Goal: Task Accomplishment & Management: Manage account settings

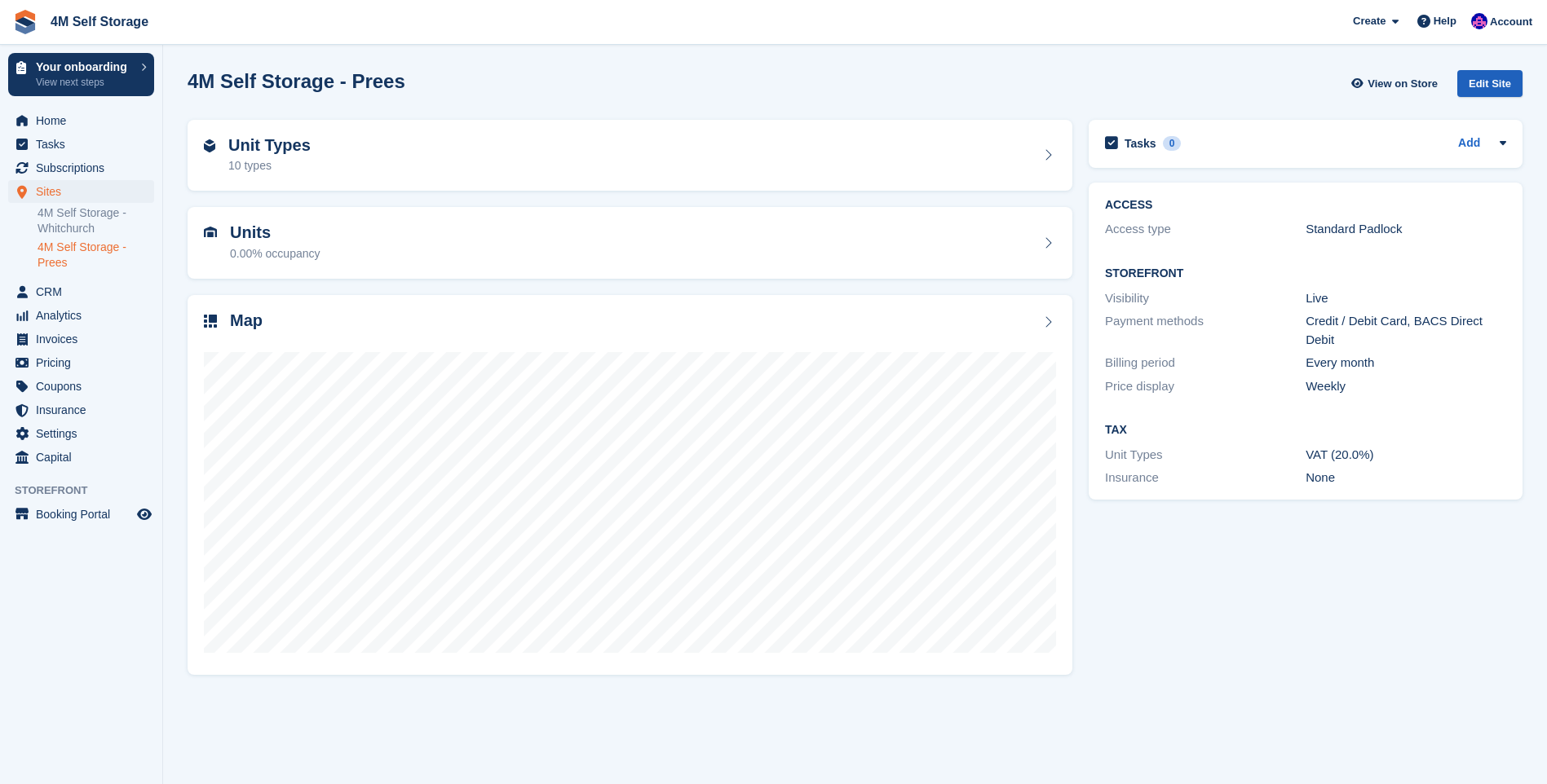
click at [1502, 88] on div "Edit Site" at bounding box center [1490, 84] width 65 height 27
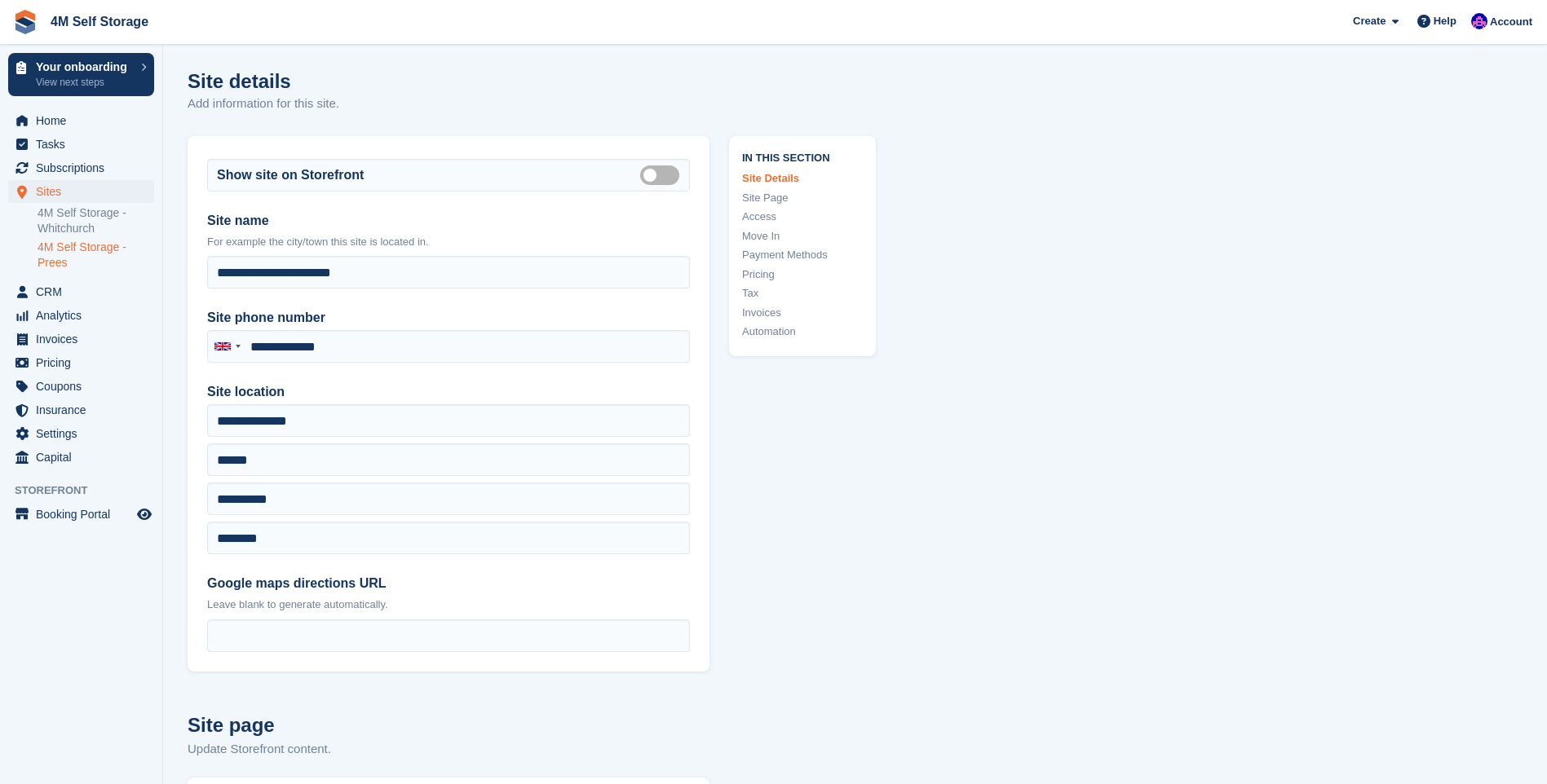
type input "**********"
click at [69, 407] on span "Insurance" at bounding box center [84, 410] width 98 height 23
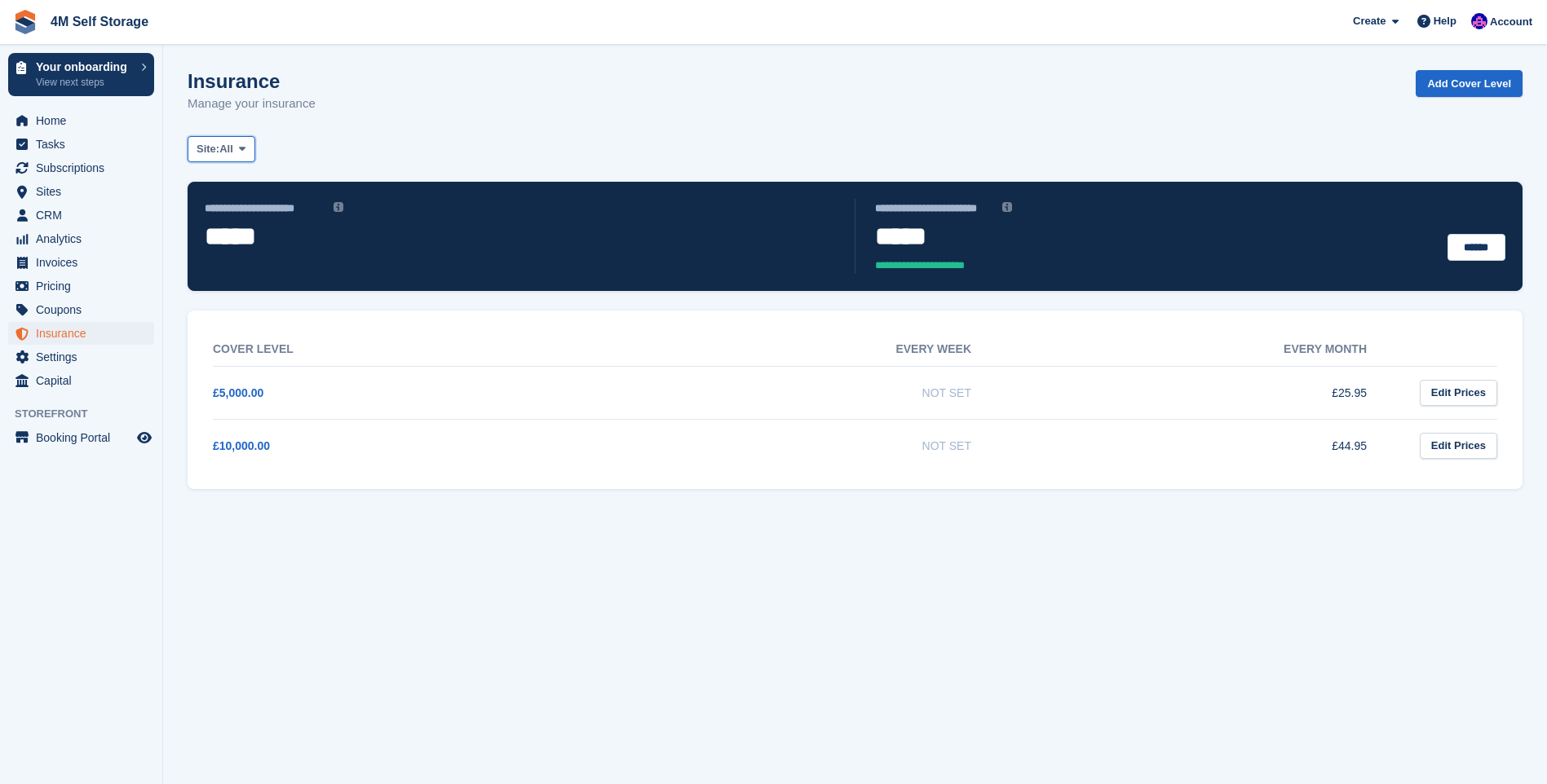
click at [237, 151] on button "Site: All" at bounding box center [222, 150] width 68 height 27
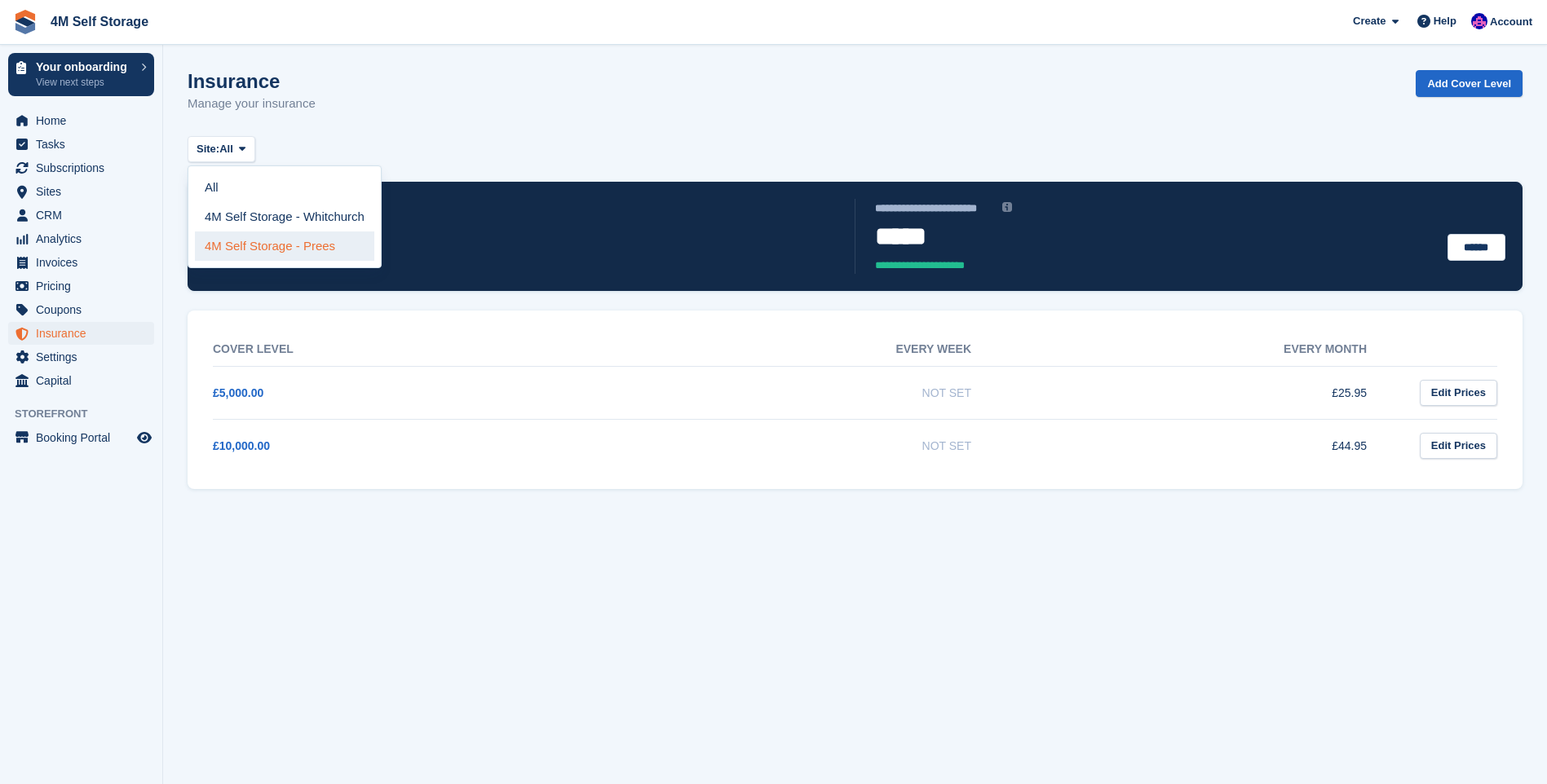
click at [261, 251] on link "4M Self Storage - Prees" at bounding box center [285, 246] width 180 height 29
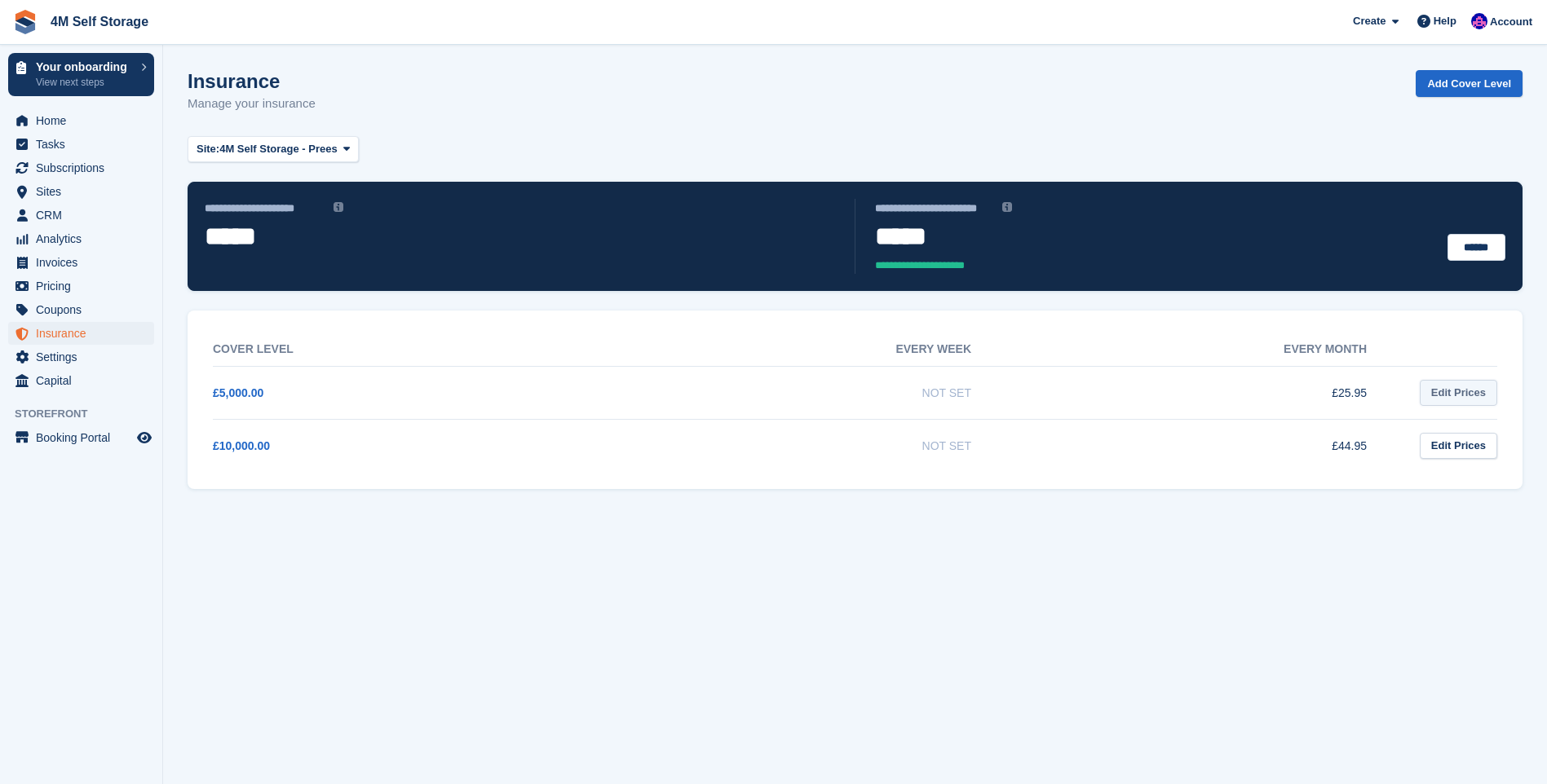
click at [1484, 382] on link "Edit Prices" at bounding box center [1458, 393] width 78 height 27
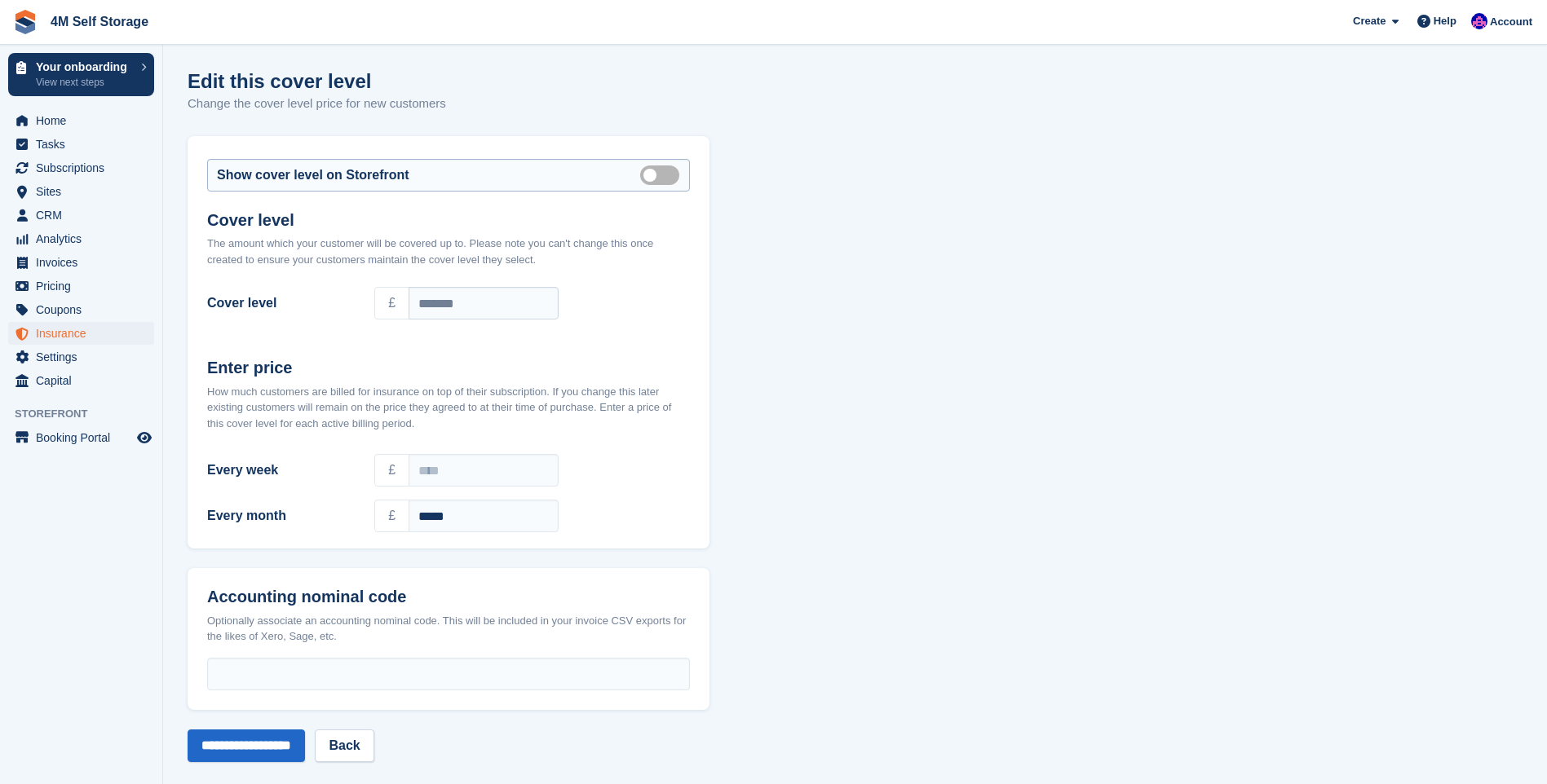
click at [664, 175] on label "Show on store front" at bounding box center [663, 174] width 46 height 2
click at [238, 739] on input "**********" at bounding box center [247, 745] width 117 height 32
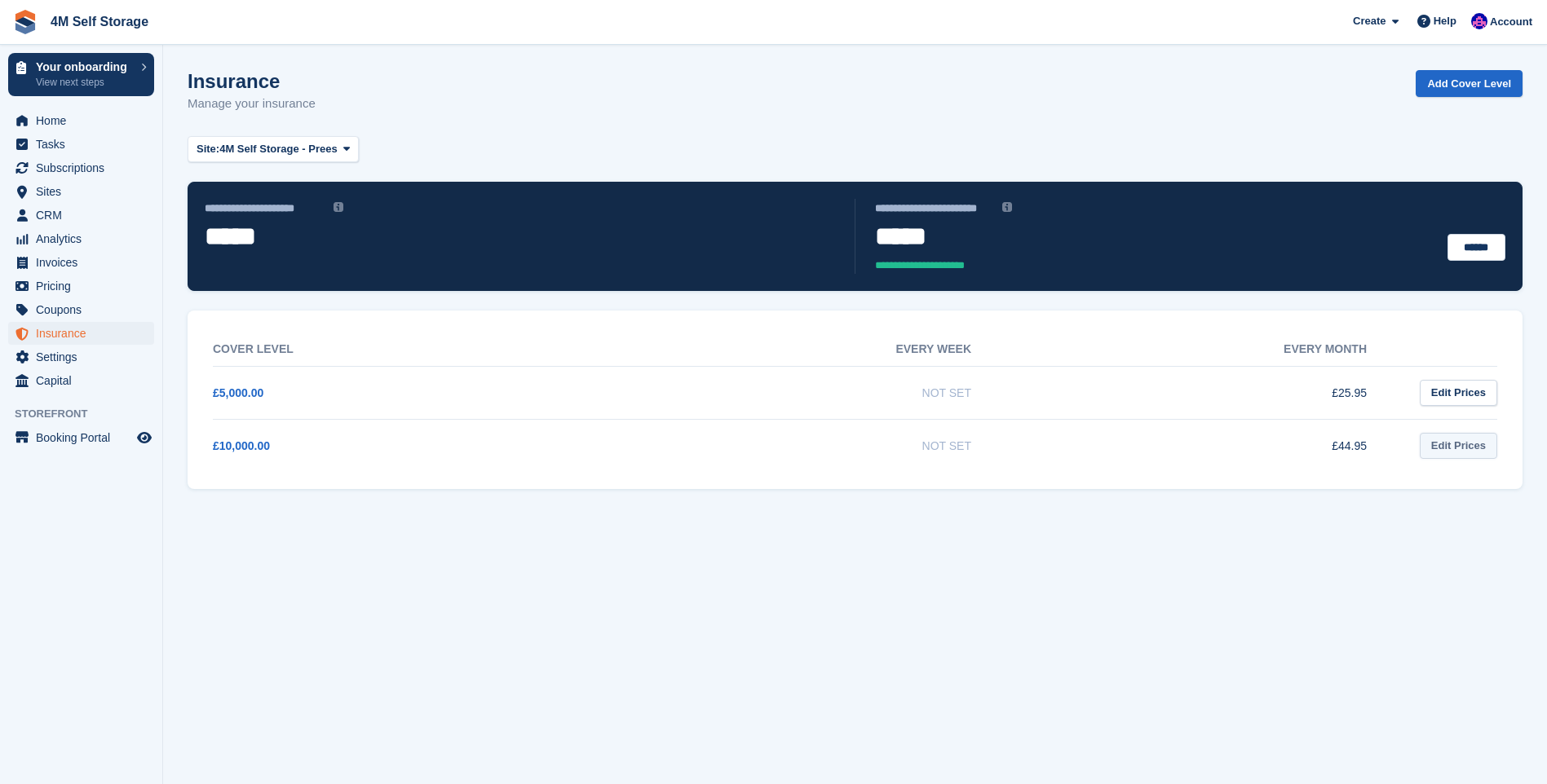
click at [1484, 450] on link "Edit Prices" at bounding box center [1458, 447] width 78 height 27
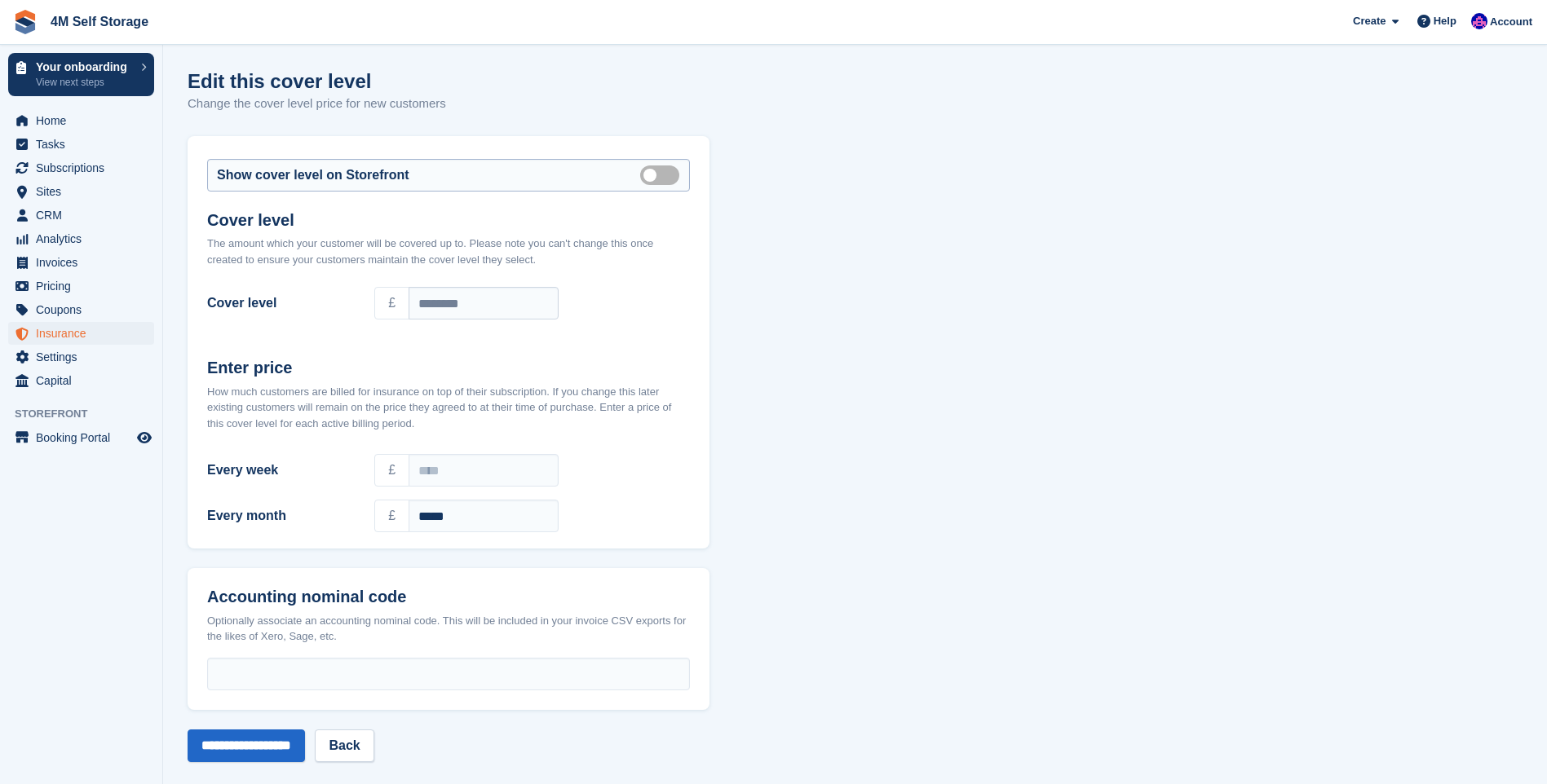
click at [667, 176] on label "Show on store front" at bounding box center [663, 174] width 46 height 2
click at [266, 750] on input "**********" at bounding box center [247, 745] width 117 height 32
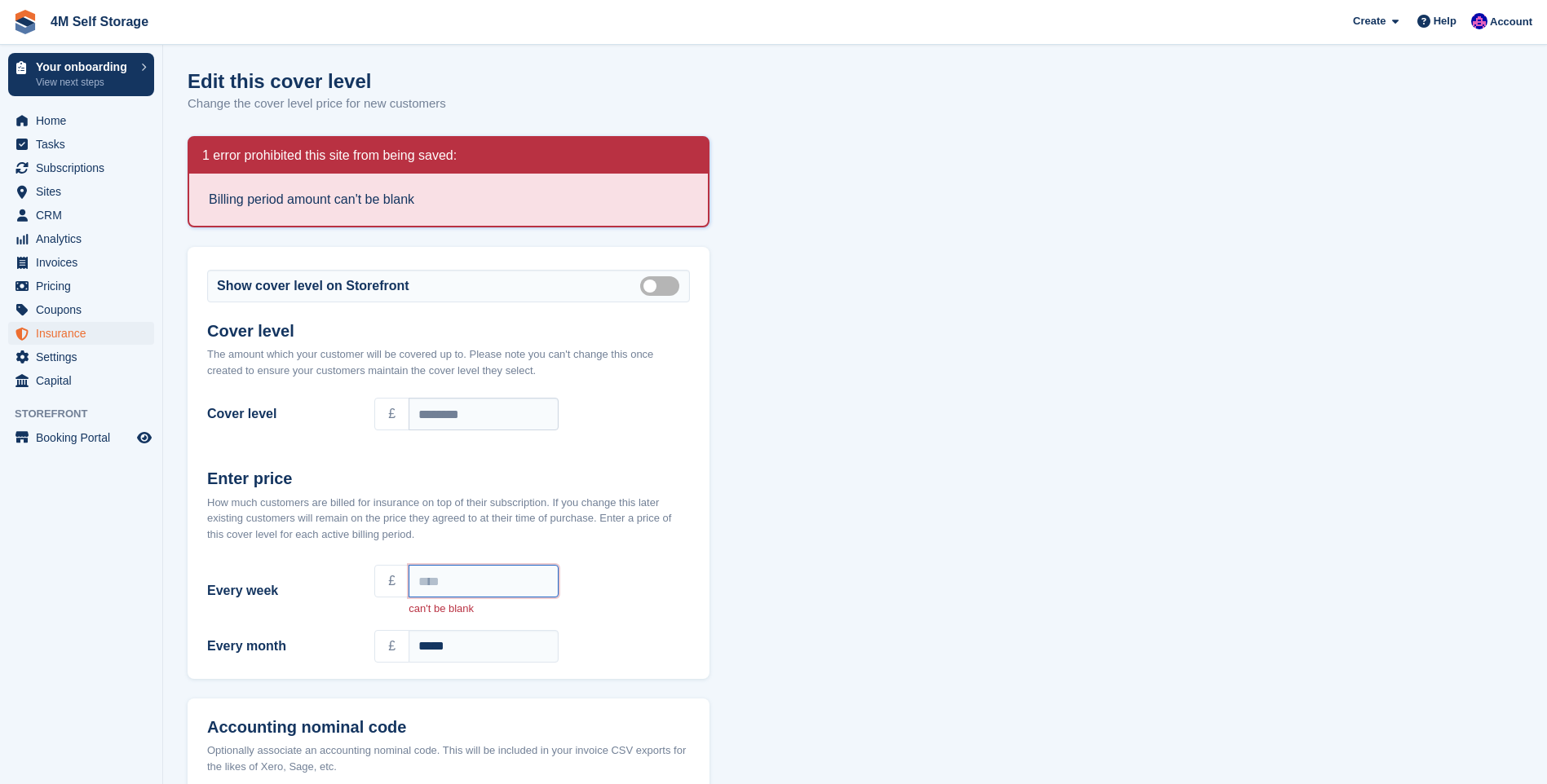
click at [480, 578] on input "Every week" at bounding box center [483, 581] width 150 height 32
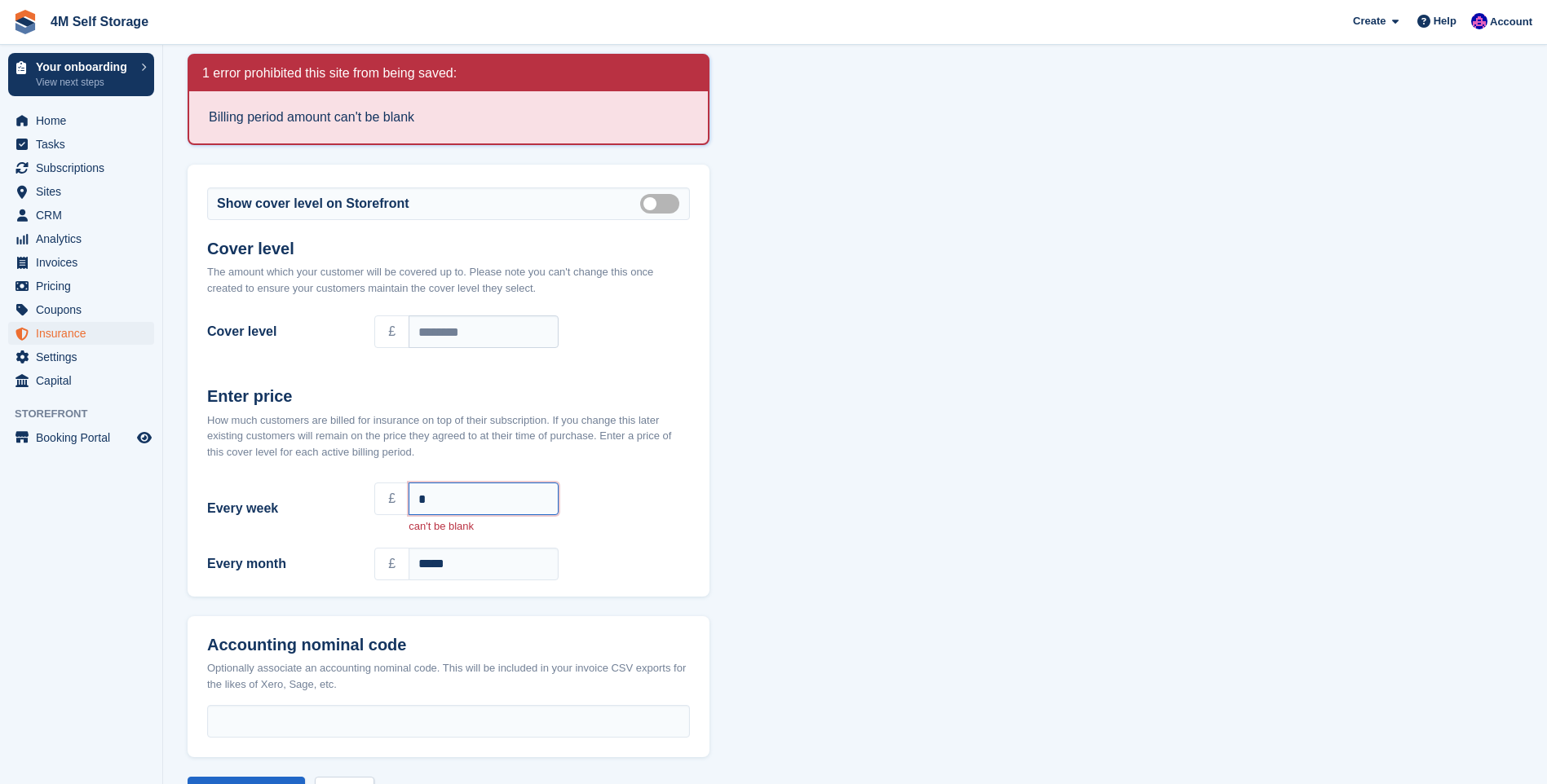
scroll to position [145, 0]
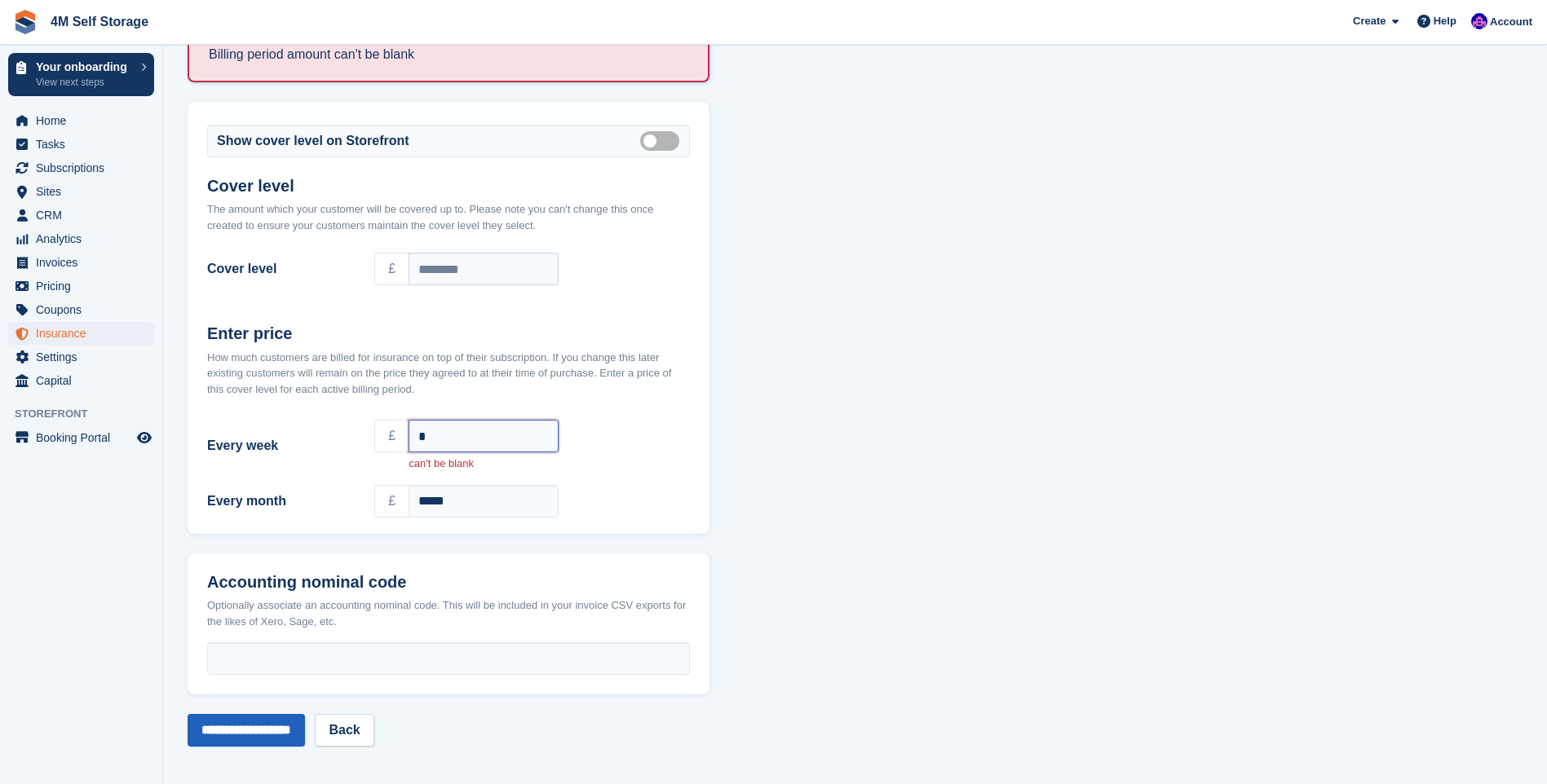
type input "*"
click at [247, 720] on input "**********" at bounding box center [247, 730] width 117 height 32
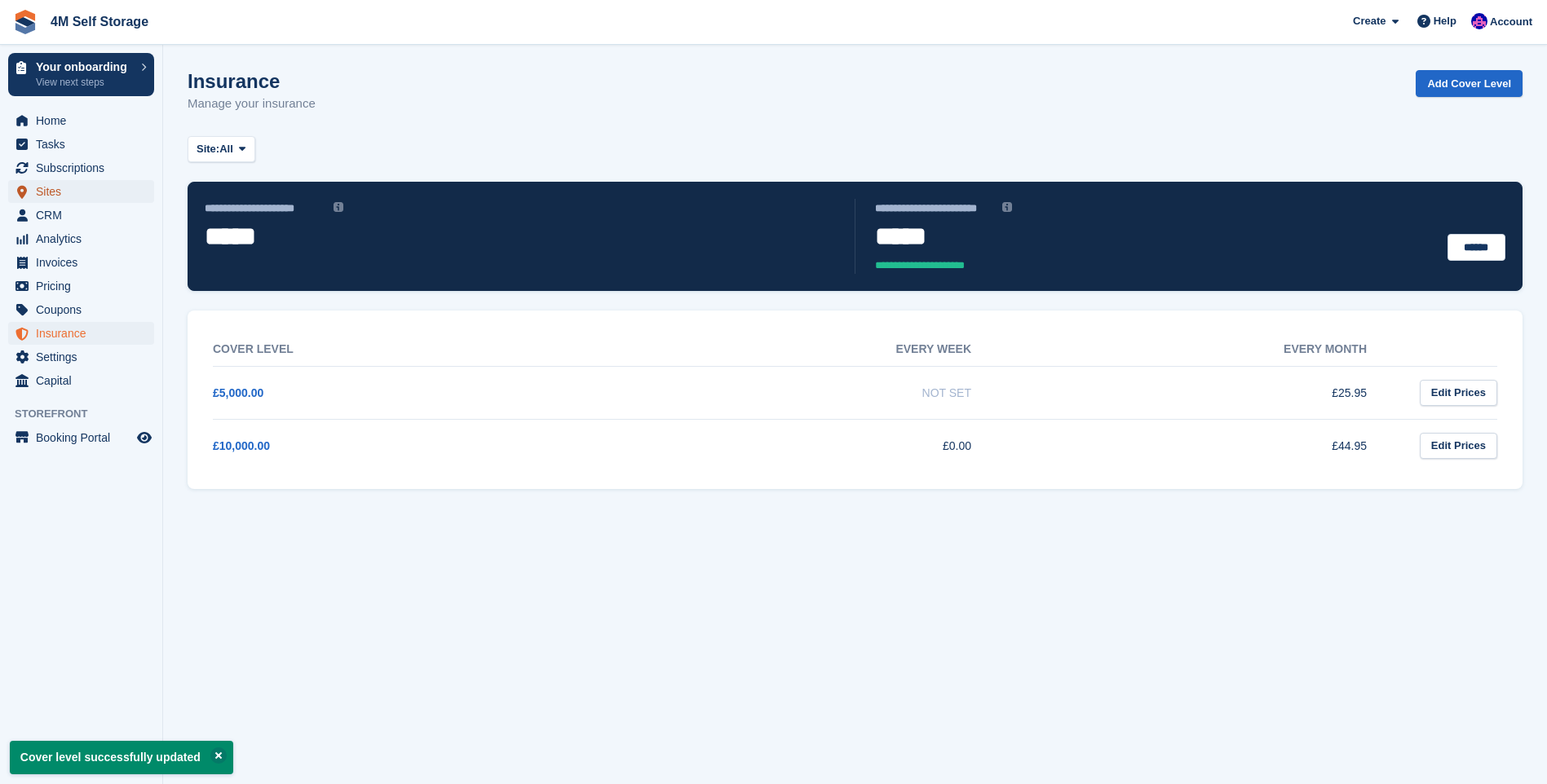
click at [60, 192] on span "Sites" at bounding box center [84, 192] width 98 height 23
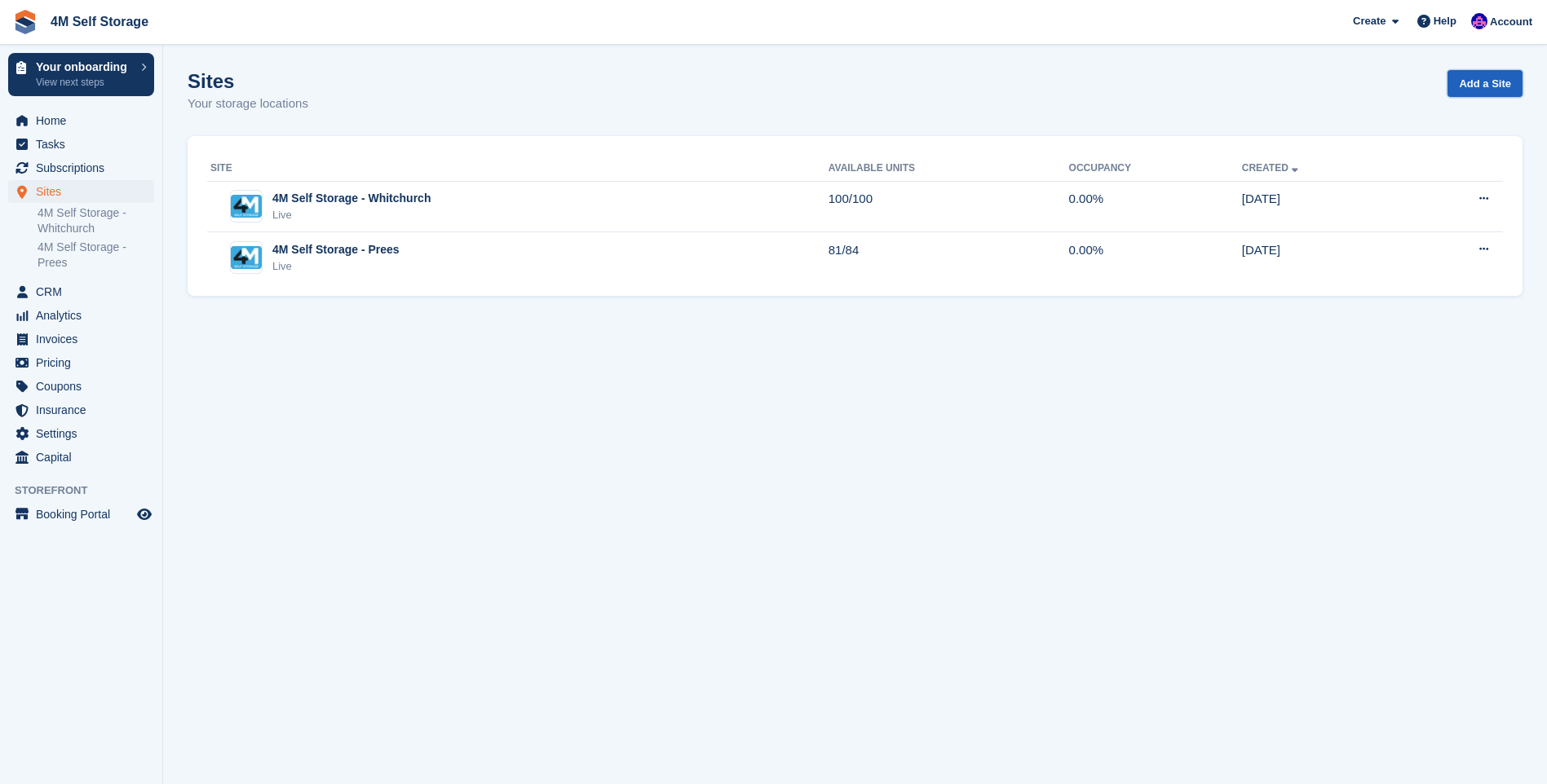
click at [1490, 84] on link "Add a Site" at bounding box center [1485, 84] width 75 height 27
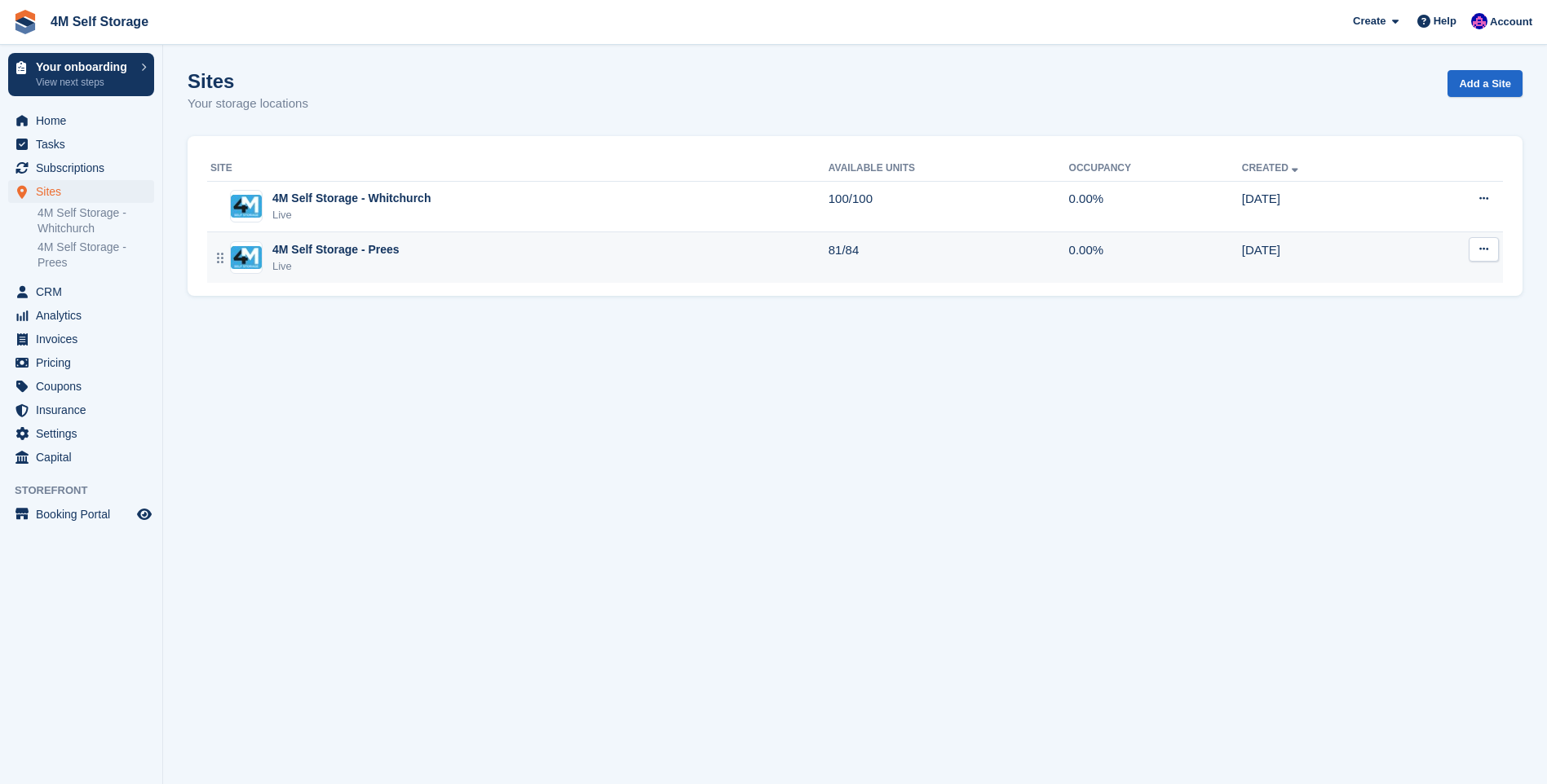
click at [374, 261] on div "Live" at bounding box center [336, 267] width 127 height 17
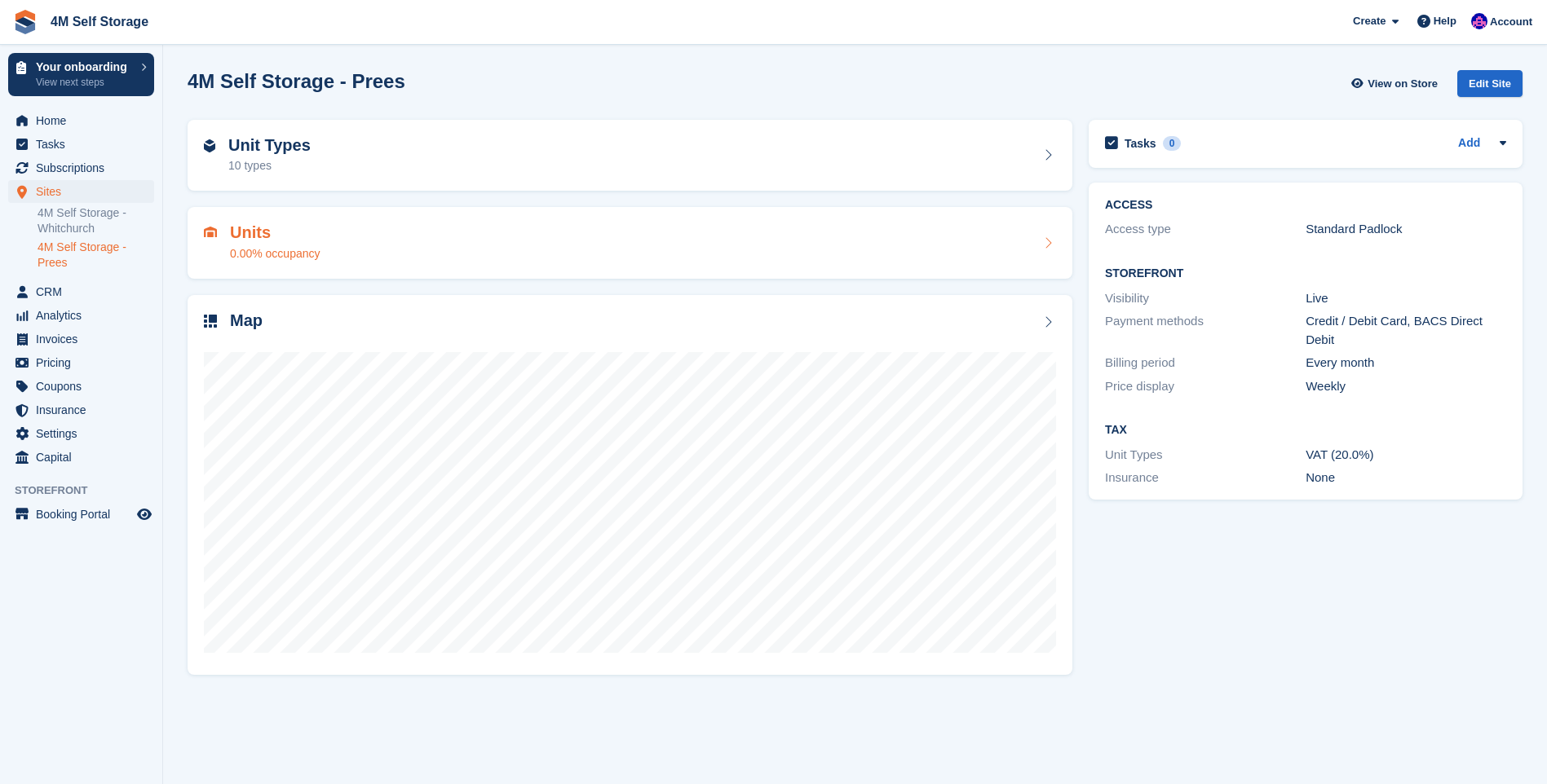
click at [1049, 244] on icon at bounding box center [1048, 243] width 17 height 13
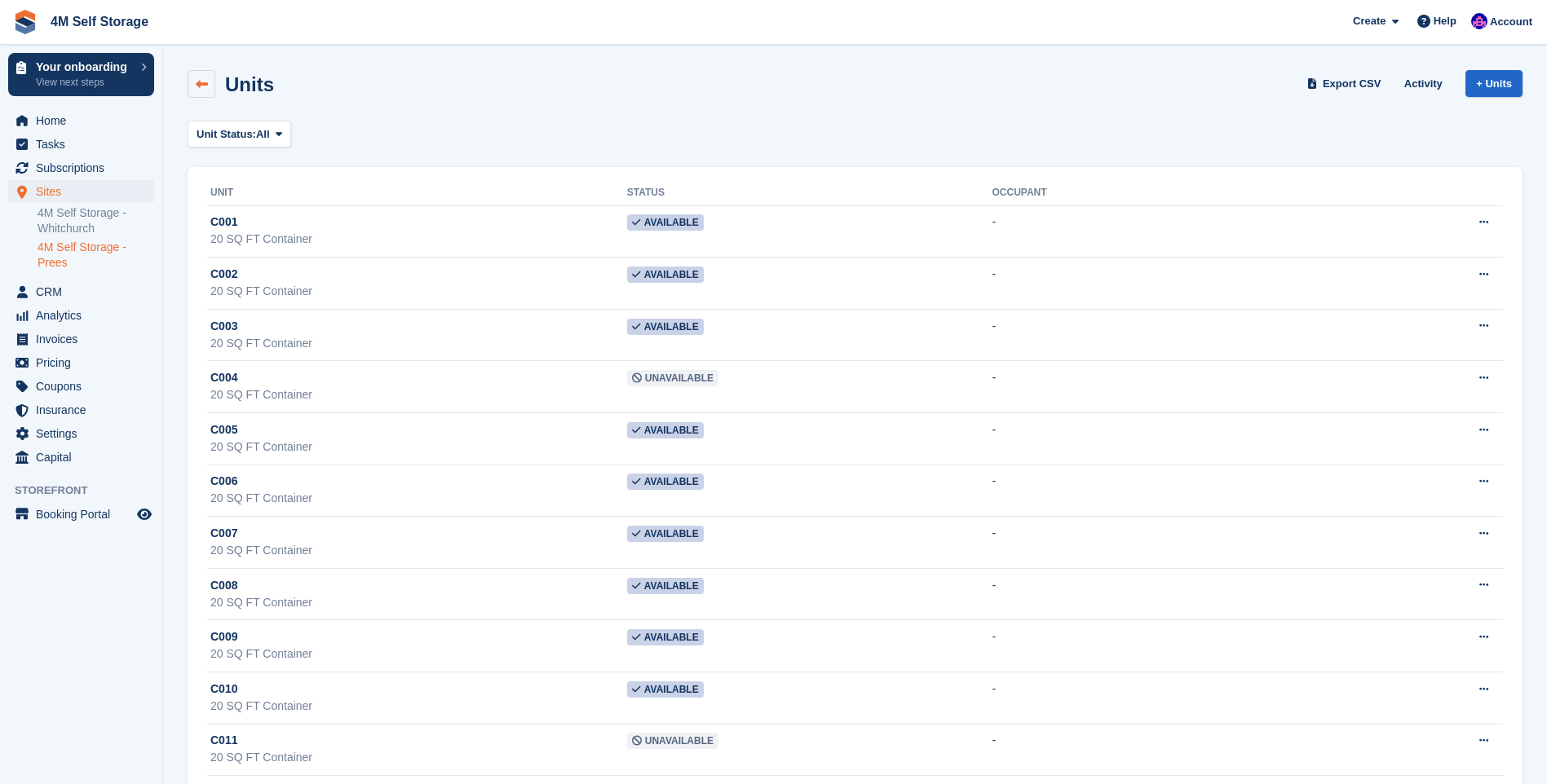
click at [193, 85] on link at bounding box center [202, 84] width 28 height 28
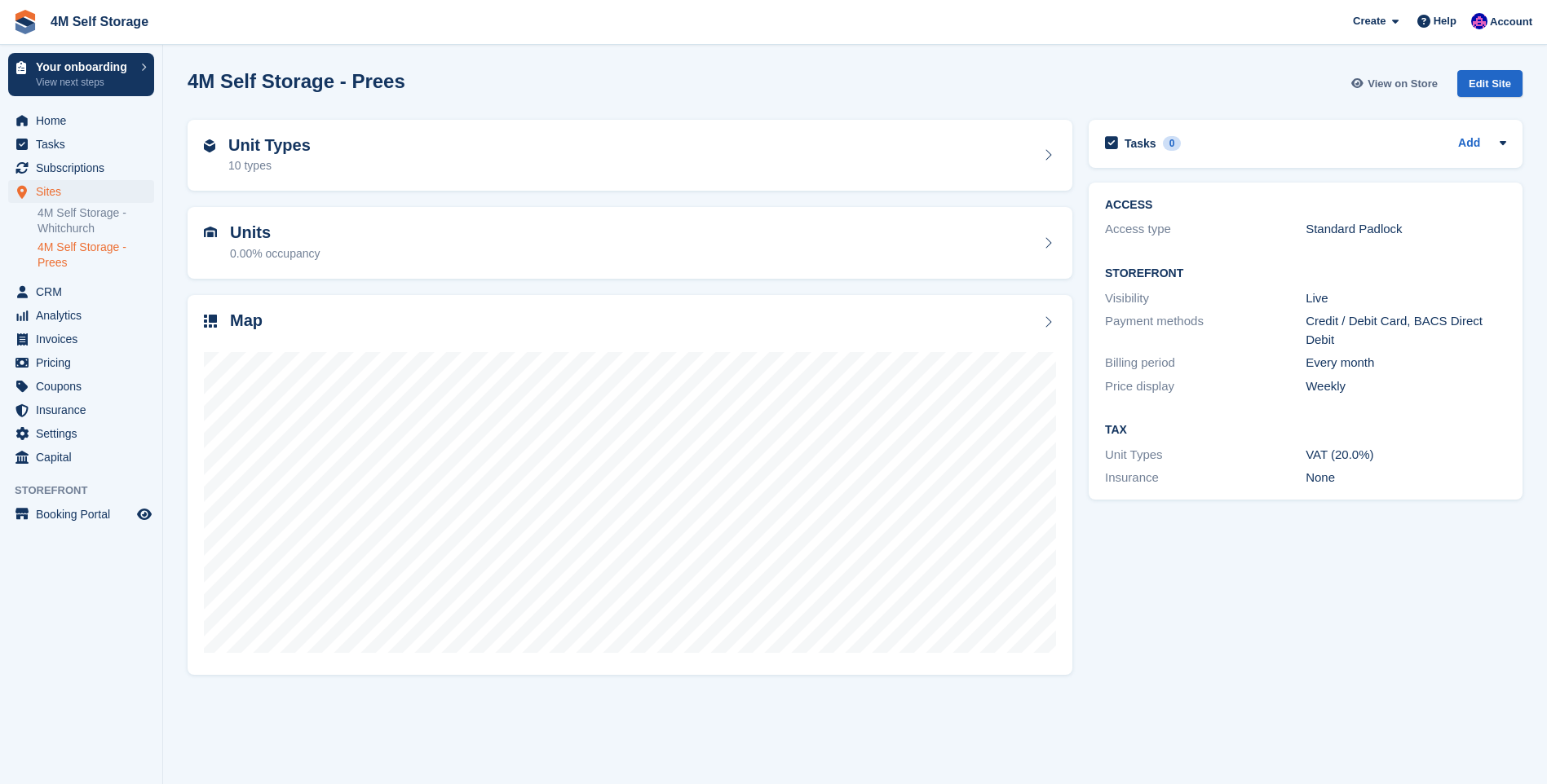
click at [1384, 89] on span "View on Store" at bounding box center [1402, 84] width 70 height 17
click at [76, 412] on span "Insurance" at bounding box center [84, 410] width 98 height 23
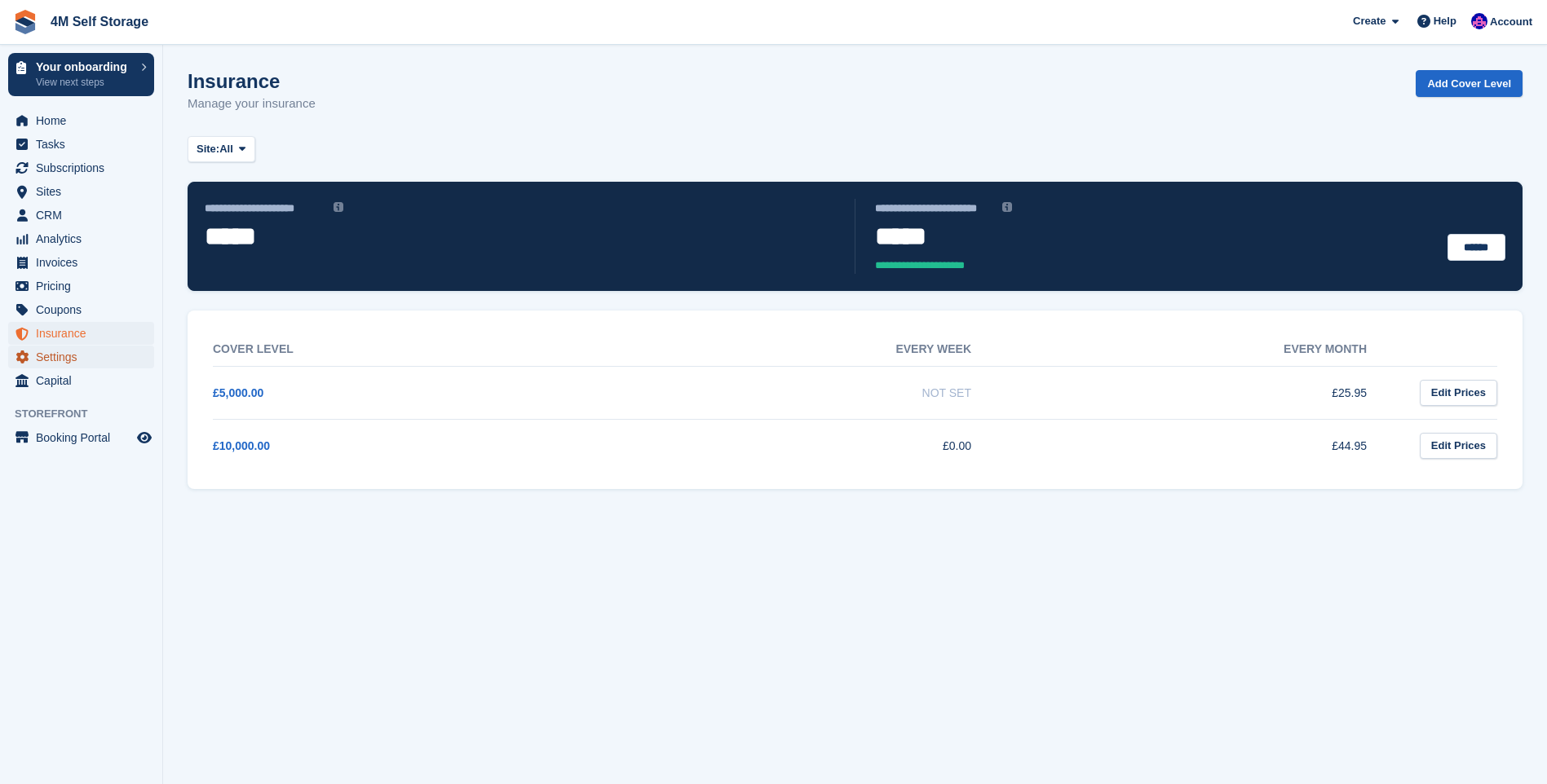
click at [71, 358] on span "Settings" at bounding box center [84, 357] width 98 height 23
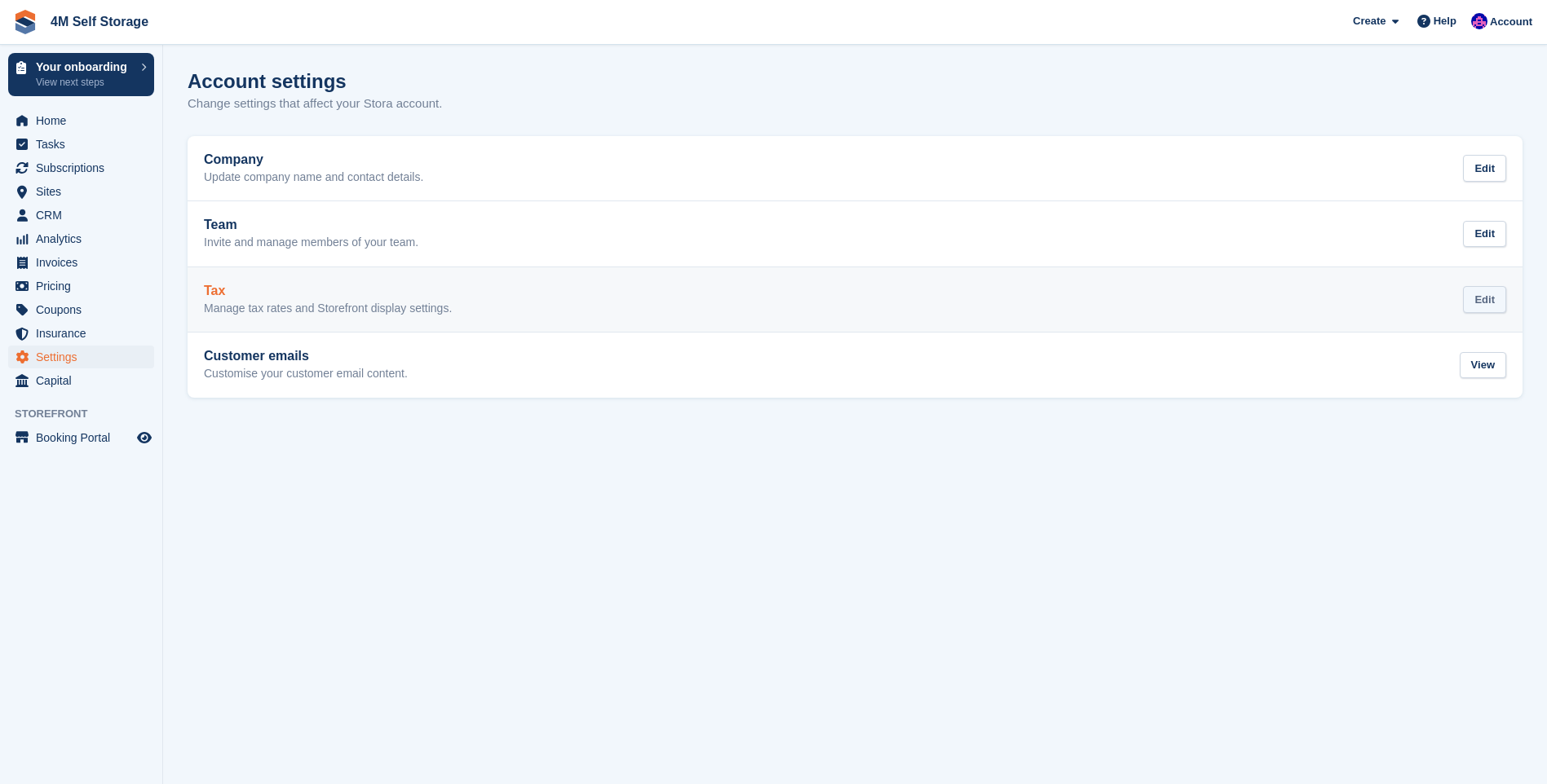
click at [1484, 298] on div "Edit" at bounding box center [1485, 299] width 43 height 27
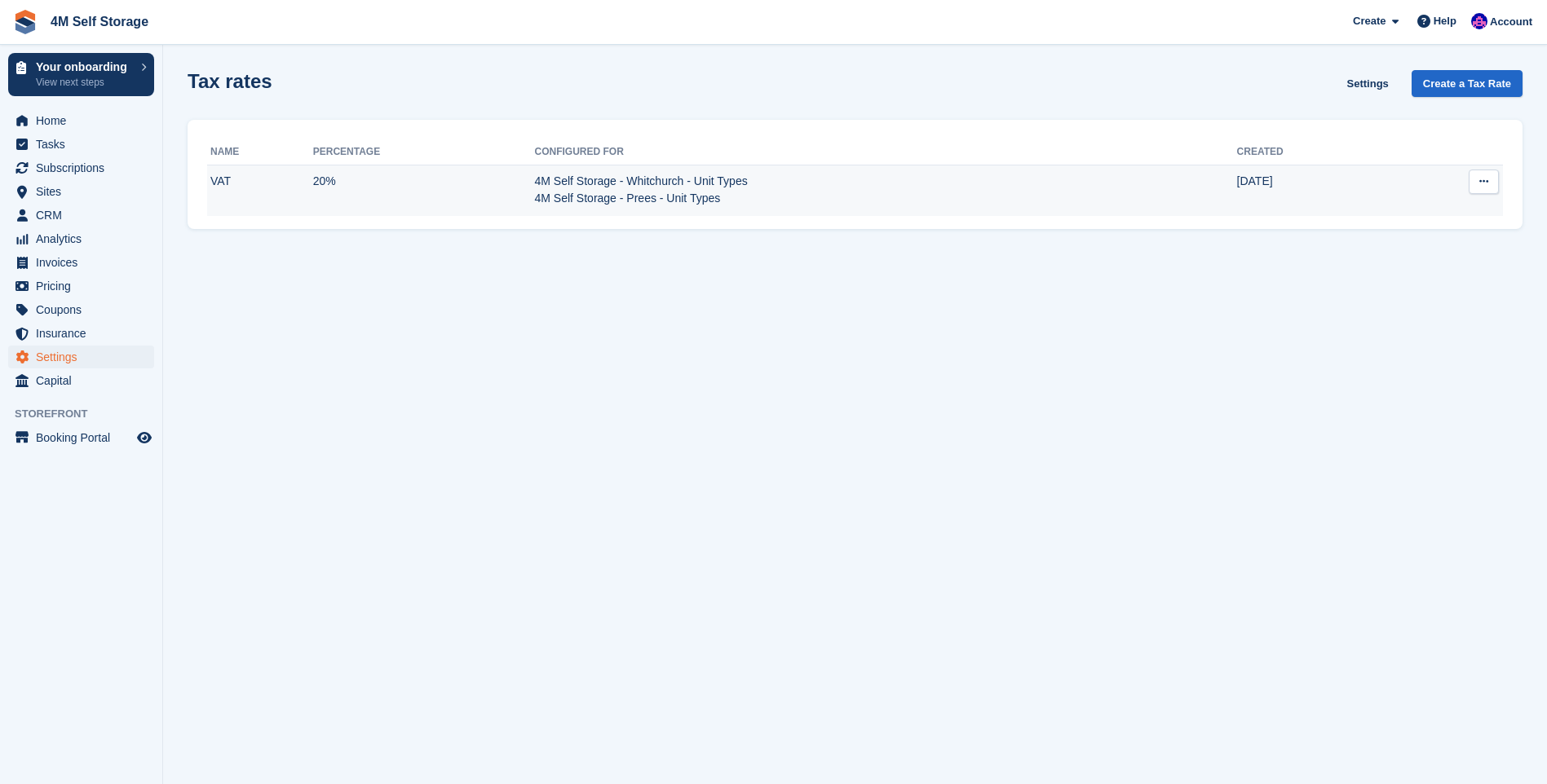
click at [1482, 184] on icon at bounding box center [1483, 181] width 9 height 11
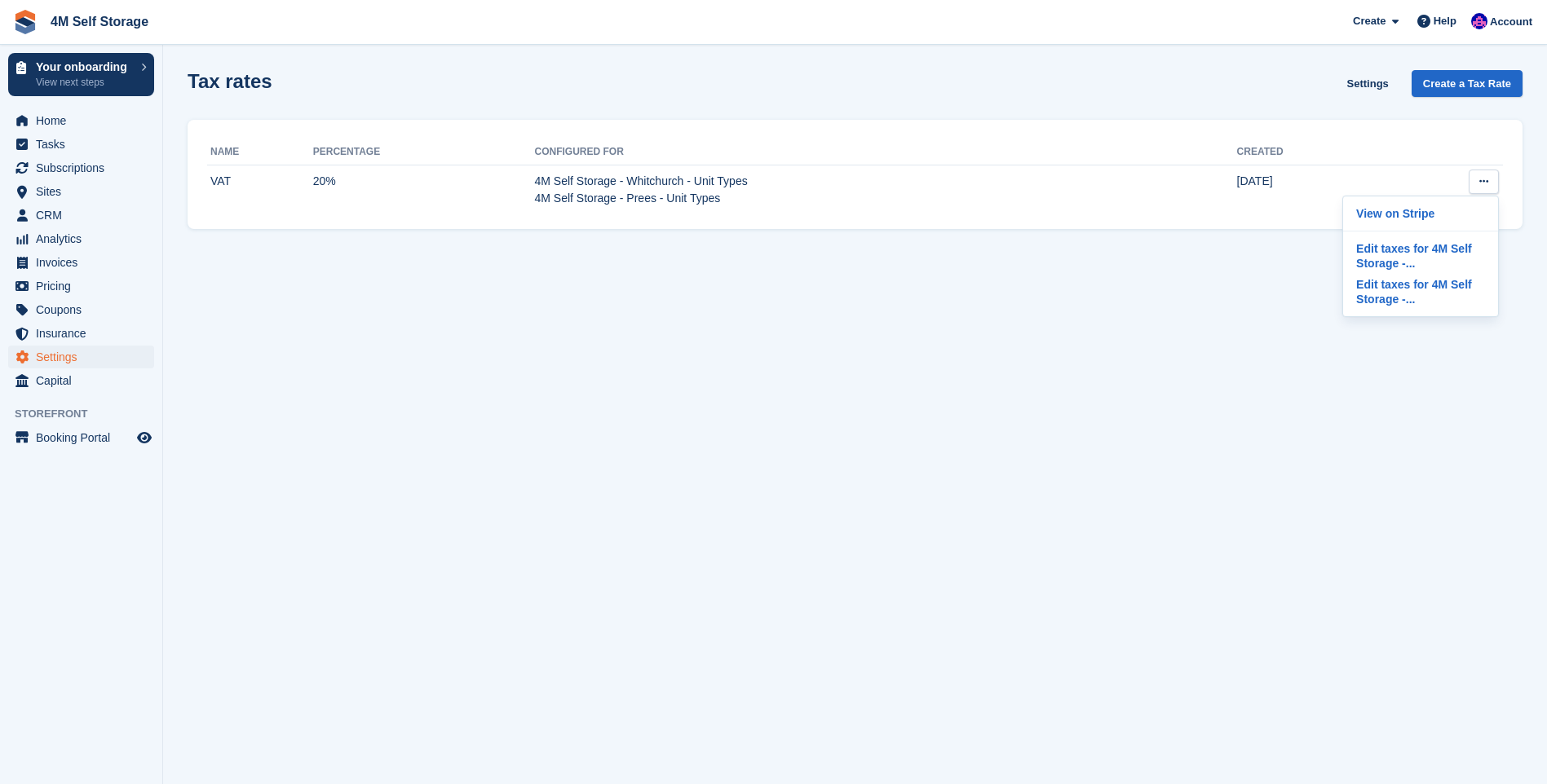
click at [1159, 403] on section "Tax rates Settings Create a Tax Rate Name Percentage Configured for Created VAT…" at bounding box center [855, 392] width 1384 height 784
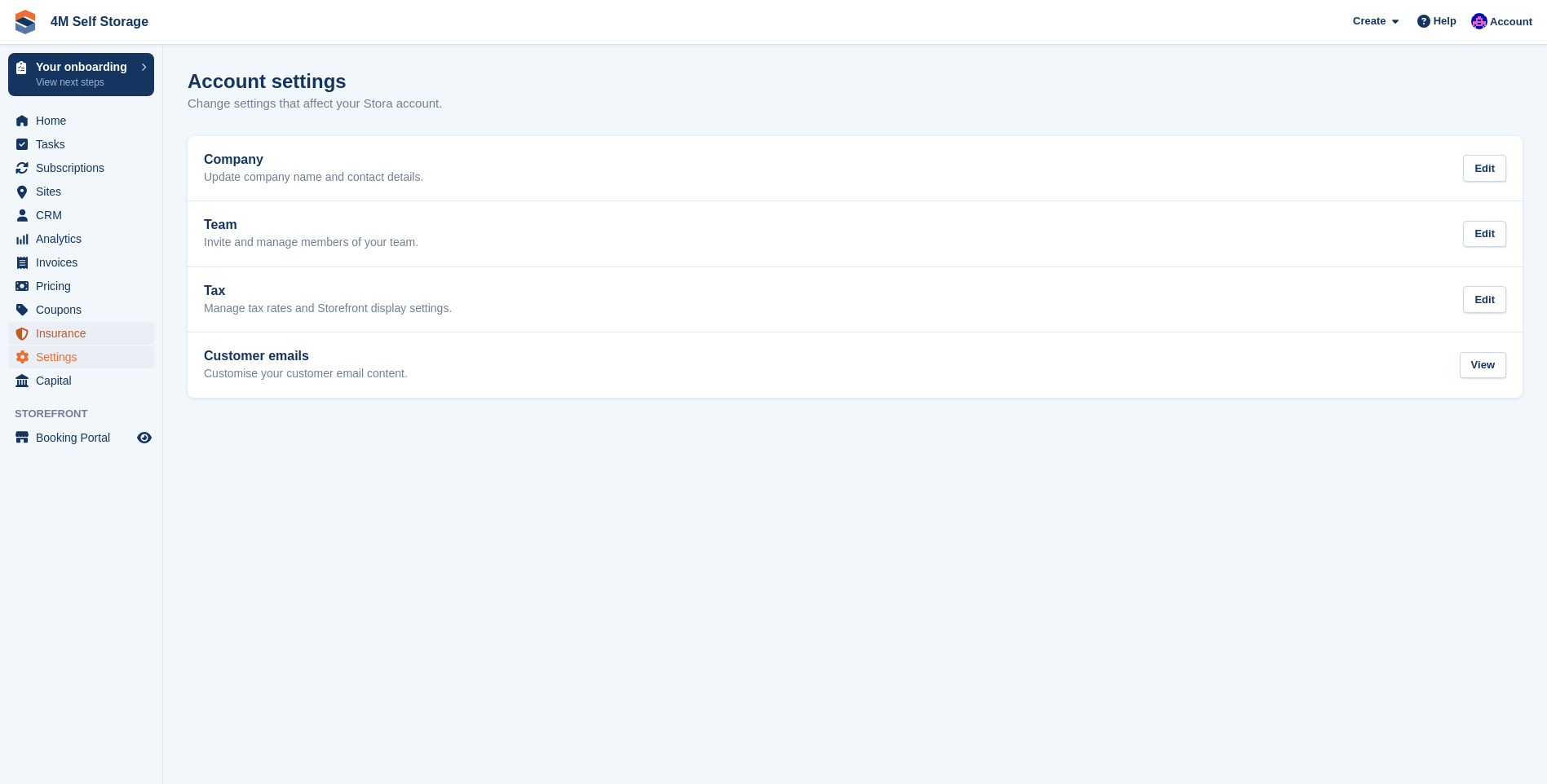
click at [73, 337] on span "Insurance" at bounding box center [84, 333] width 98 height 23
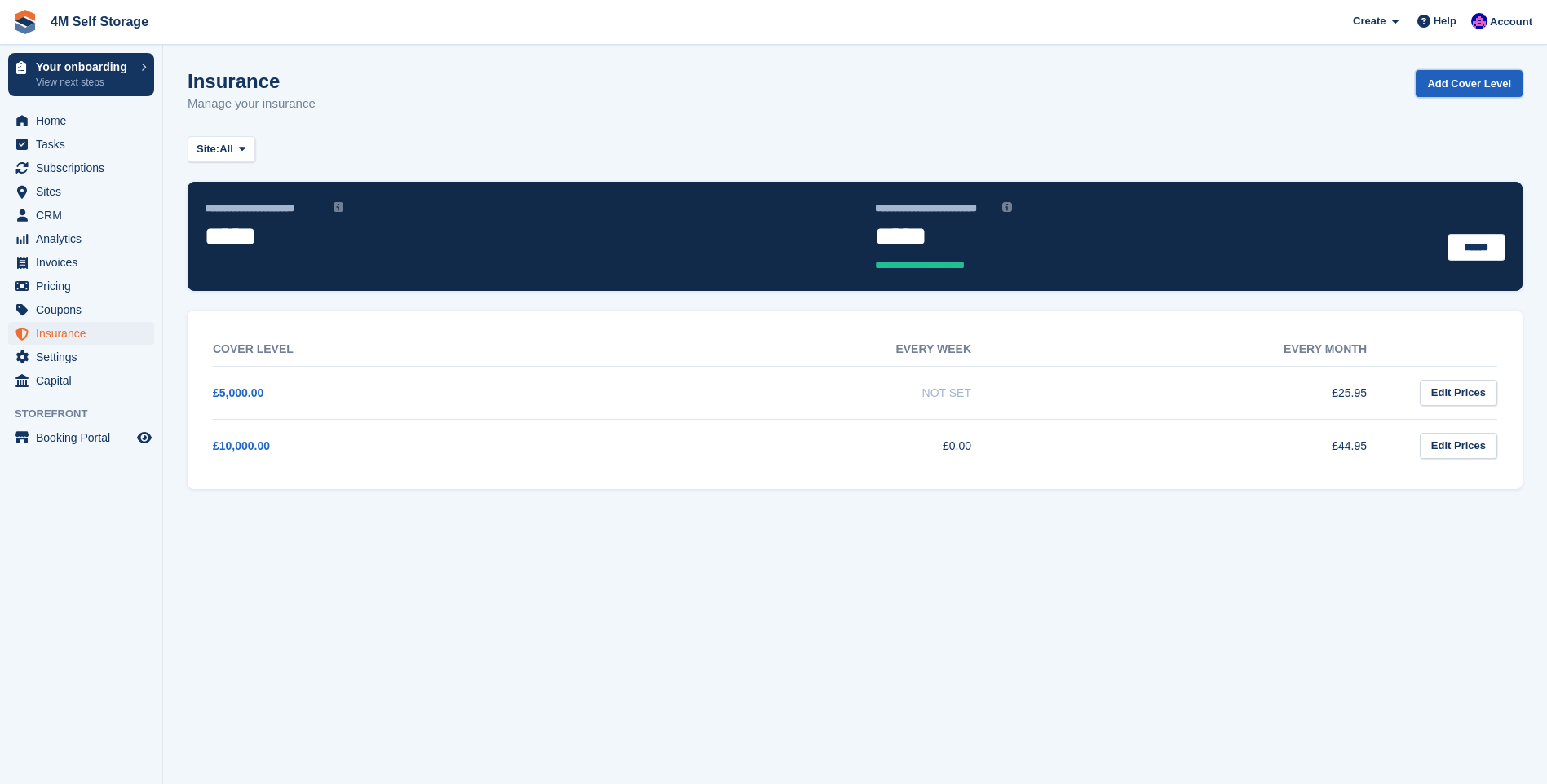
click at [1494, 90] on link "Add Cover Level" at bounding box center [1469, 84] width 107 height 27
click at [233, 390] on link "£5,000.00" at bounding box center [237, 393] width 50 height 13
